Goal: Task Accomplishment & Management: Manage account settings

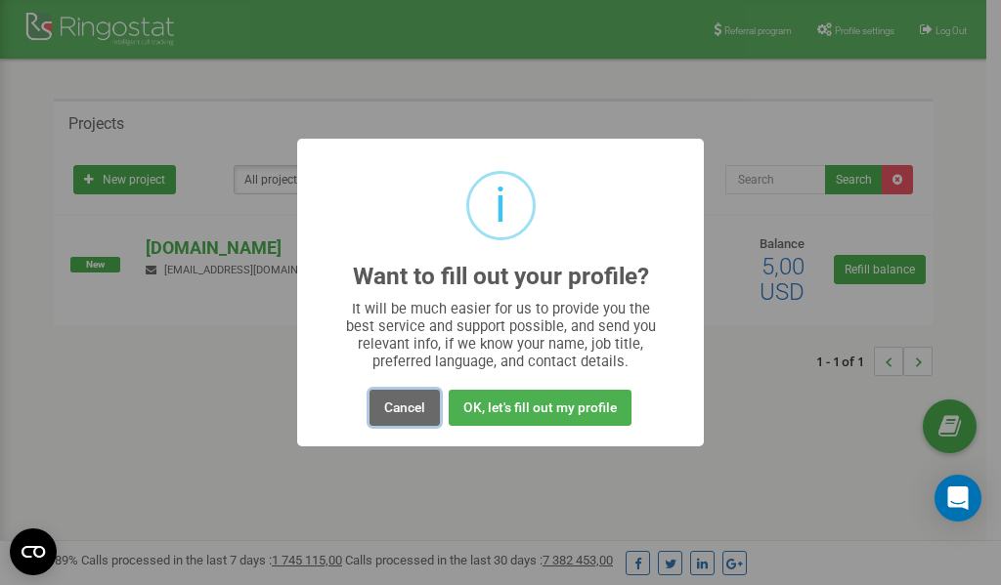
click at [398, 408] on button "Cancel" at bounding box center [404, 408] width 70 height 36
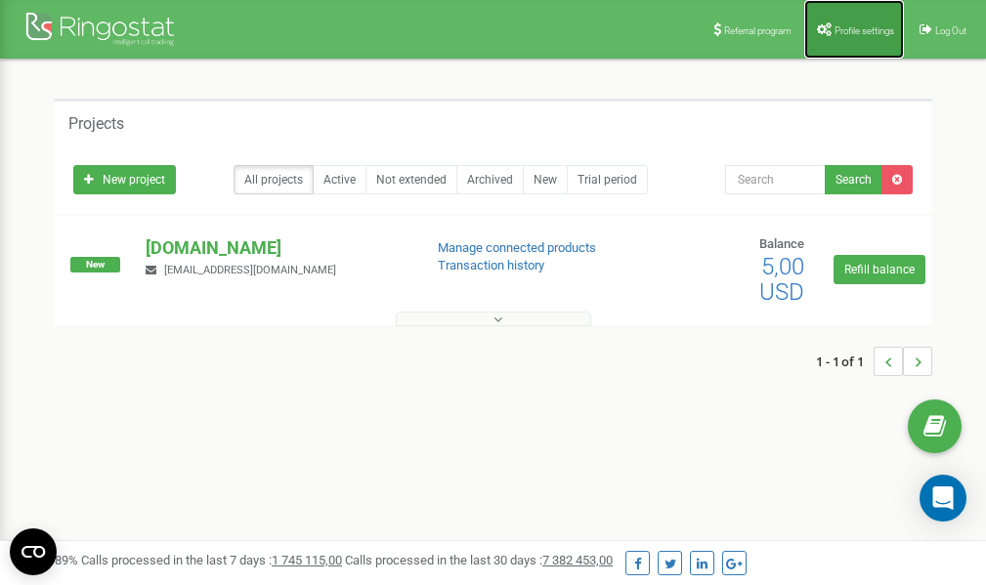
click at [844, 23] on link "Profile settings" at bounding box center [854, 29] width 100 height 59
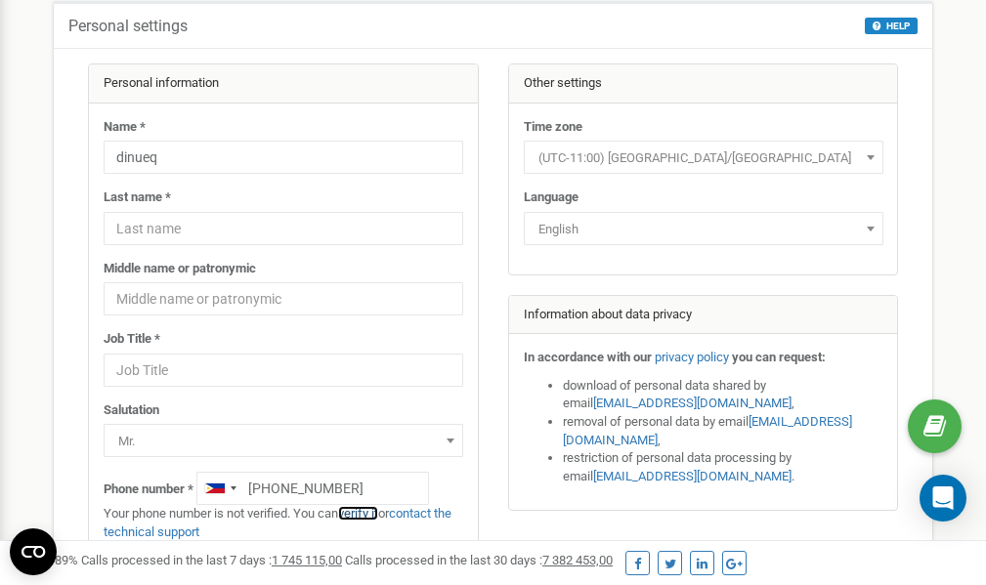
click at [367, 515] on link "verify it" at bounding box center [358, 513] width 40 height 15
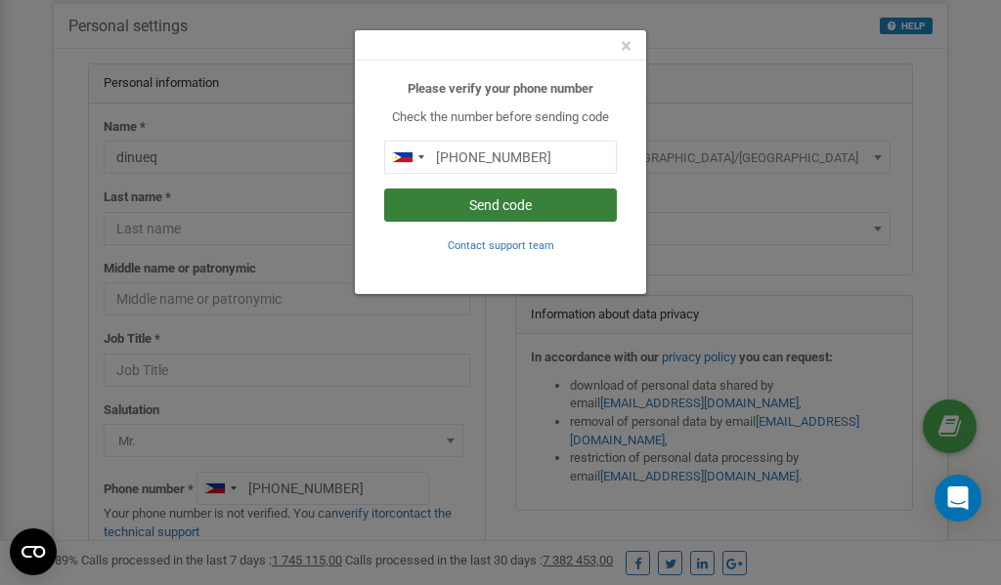
click at [491, 210] on button "Send code" at bounding box center [500, 205] width 233 height 33
